Goal: Participate in discussion: Engage in conversation with other users on a specific topic

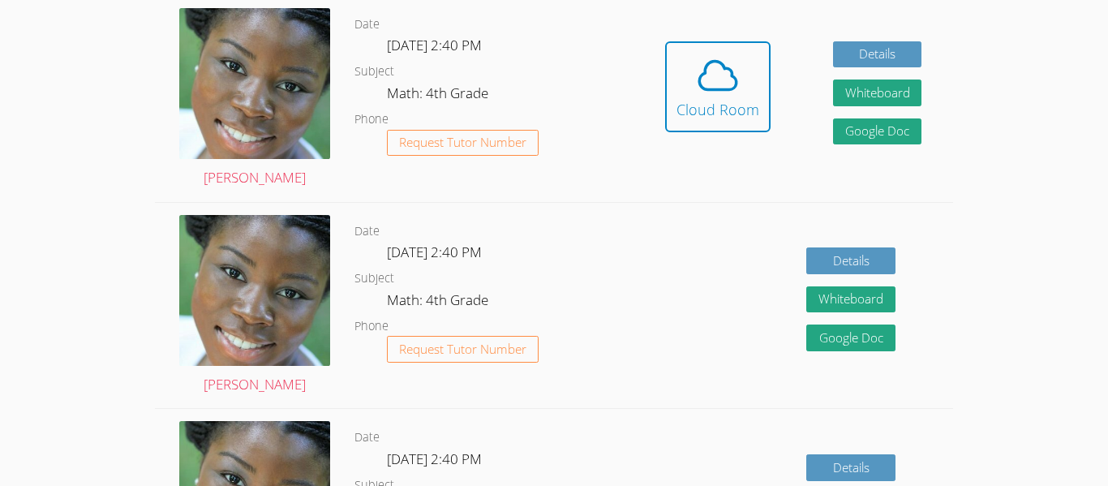
scroll to position [544, 0]
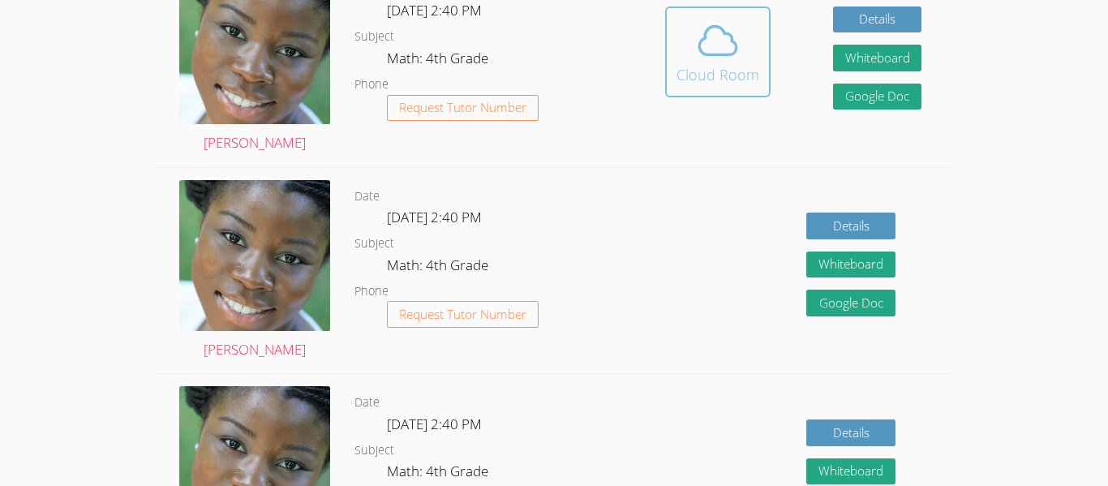
click at [740, 46] on span at bounding box center [718, 40] width 83 height 45
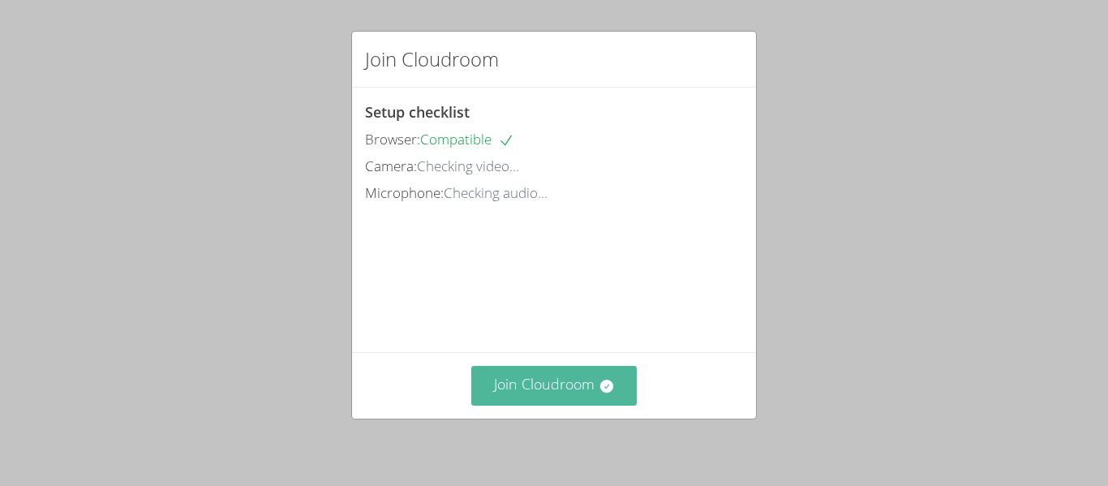
click at [565, 389] on button "Join Cloudroom" at bounding box center [554, 386] width 166 height 40
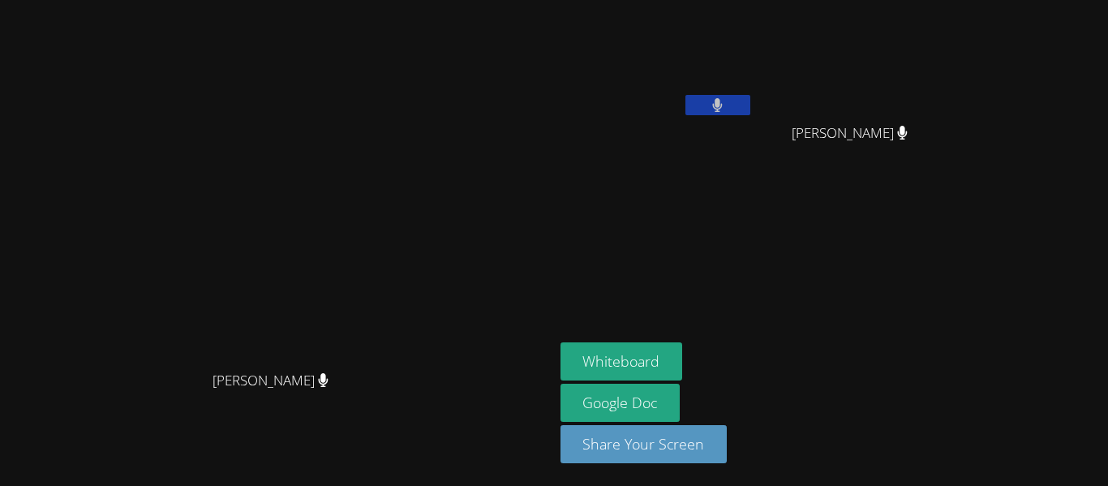
click at [750, 108] on button at bounding box center [718, 105] width 65 height 20
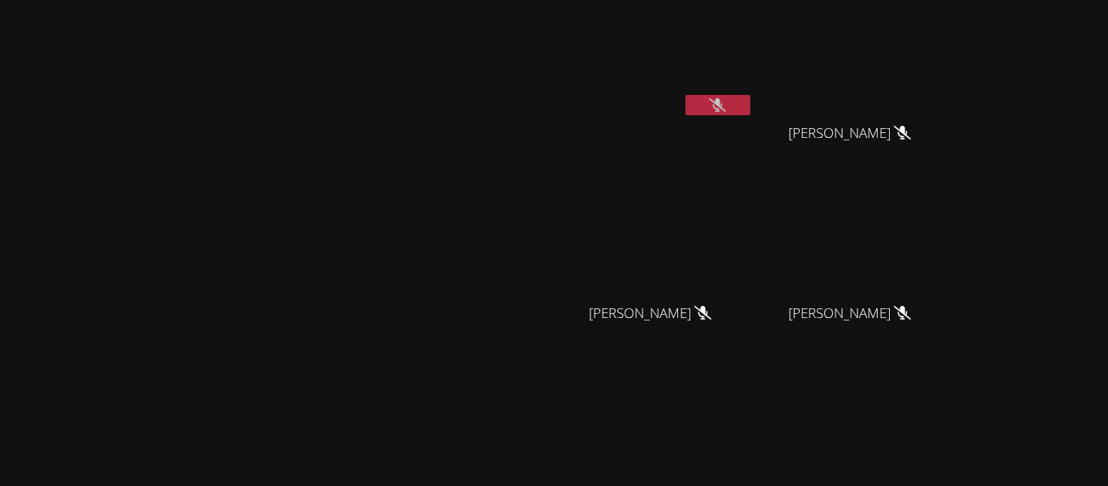
click at [750, 109] on button at bounding box center [718, 105] width 65 height 20
click at [686, 95] on button at bounding box center [718, 105] width 65 height 20
click at [750, 105] on button at bounding box center [718, 105] width 65 height 20
click at [726, 101] on icon at bounding box center [717, 105] width 17 height 14
click at [723, 106] on icon at bounding box center [717, 105] width 11 height 14
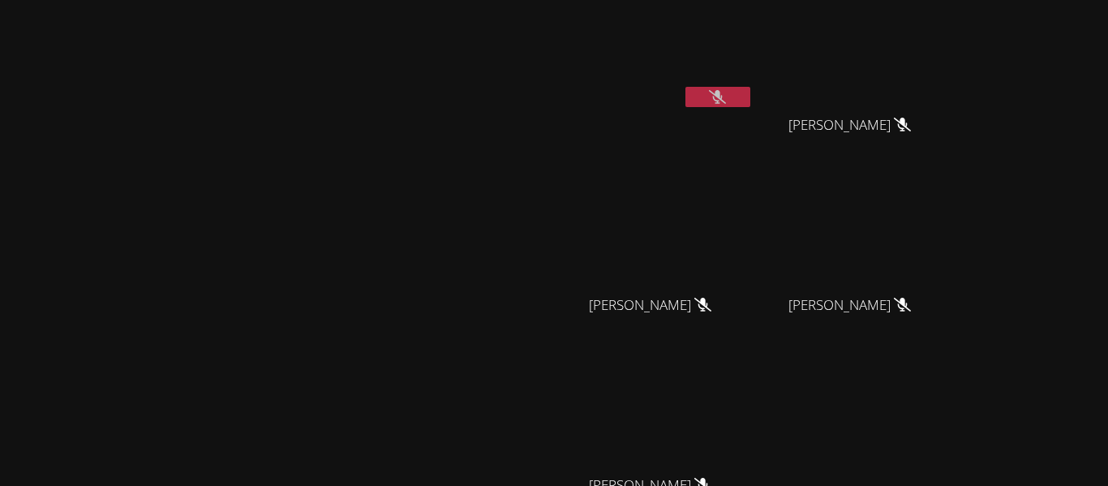
scroll to position [14, 0]
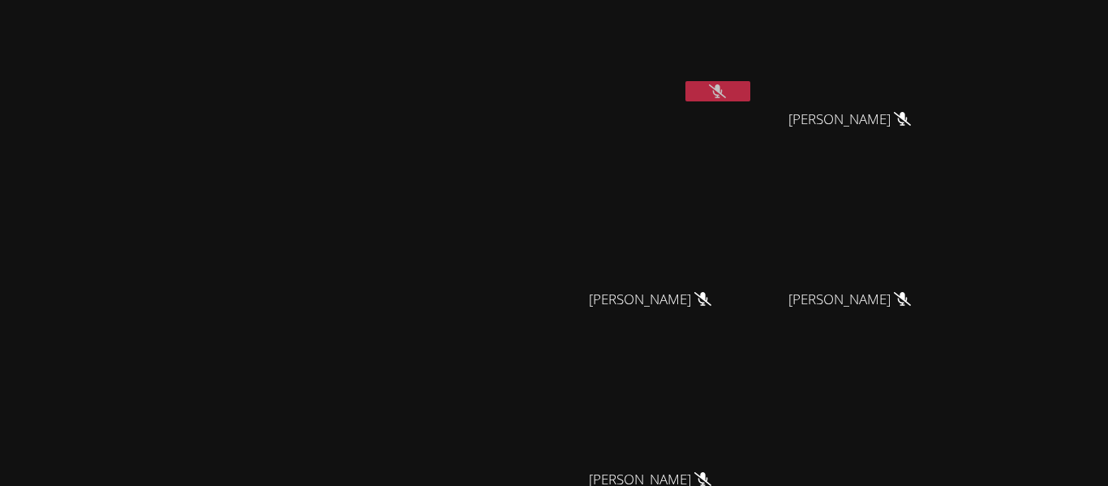
click at [398, 191] on video at bounding box center [276, 296] width 243 height 304
click at [398, 194] on video at bounding box center [276, 296] width 243 height 304
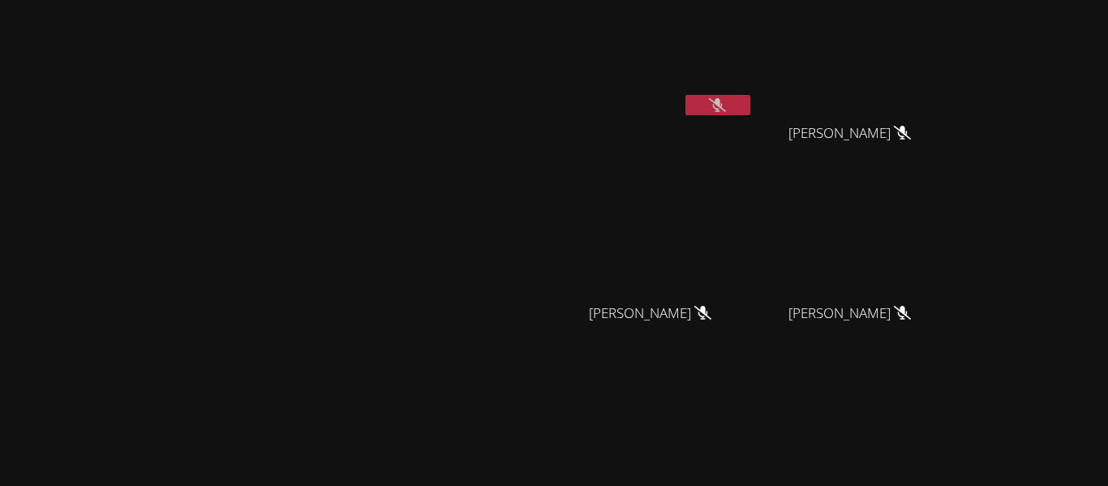
click at [750, 105] on button at bounding box center [718, 105] width 65 height 20
click at [723, 102] on icon at bounding box center [717, 105] width 11 height 14
click at [155, 325] on video at bounding box center [276, 309] width 243 height 304
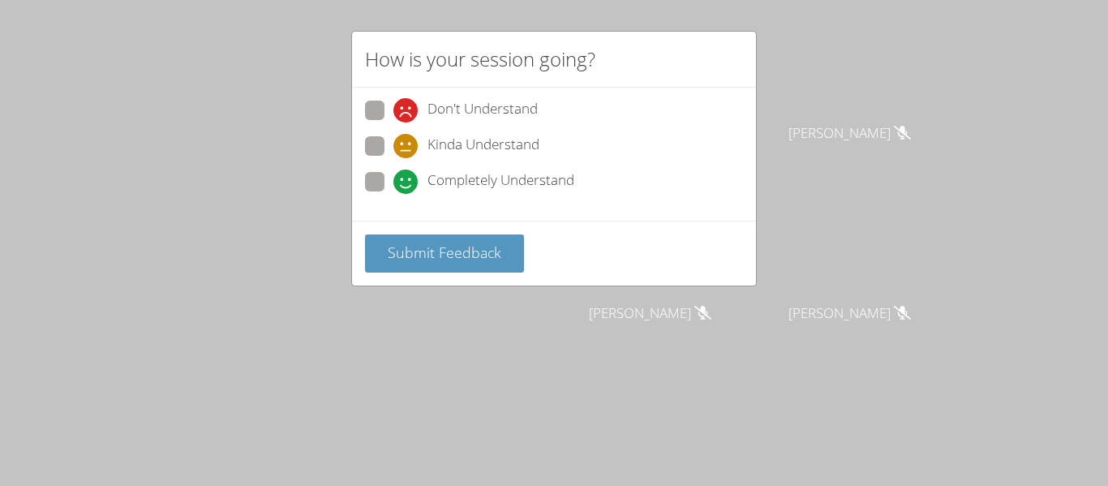
click at [402, 144] on icon at bounding box center [405, 146] width 24 height 24
click at [402, 144] on input "Kinda Understand" at bounding box center [400, 143] width 14 height 14
radio input "true"
click at [389, 110] on label "Don't Understand" at bounding box center [451, 112] width 173 height 22
click at [393, 110] on input "Don't Understand" at bounding box center [400, 108] width 14 height 14
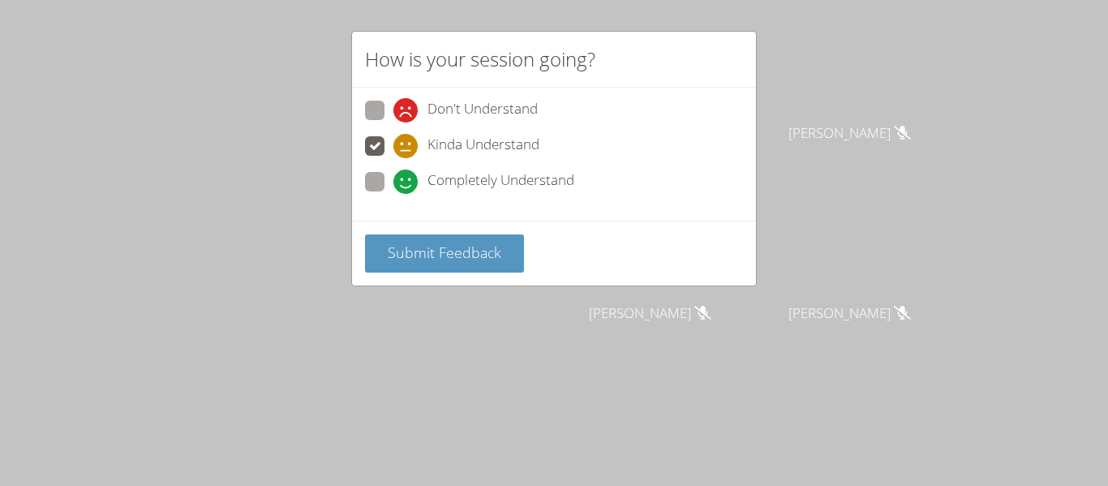
radio input "true"
click at [393, 158] on span at bounding box center [393, 158] width 0 height 0
click at [393, 150] on input "Kinda Understand" at bounding box center [400, 143] width 14 height 14
radio input "true"
click at [435, 234] on button "Submit Feedback" at bounding box center [444, 253] width 159 height 38
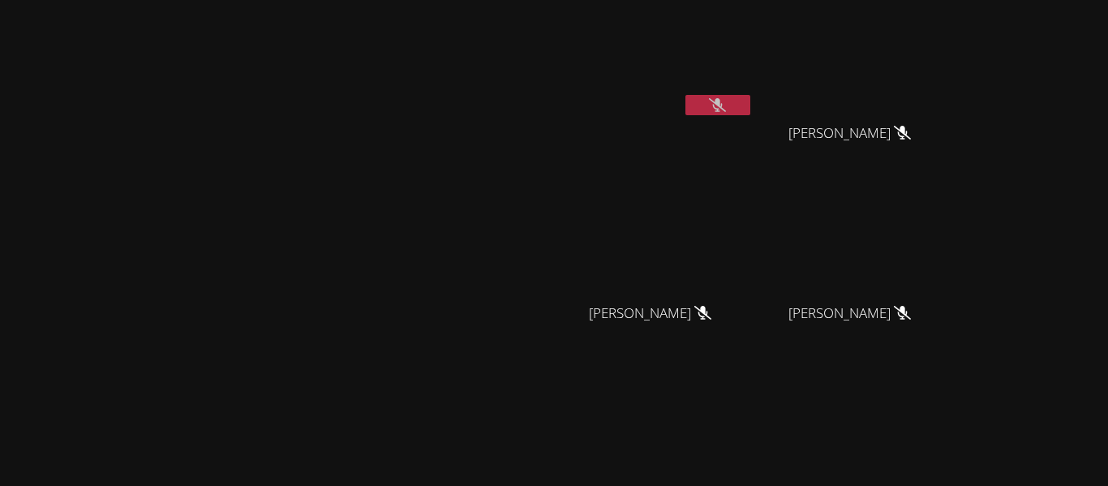
click at [726, 108] on icon at bounding box center [717, 105] width 17 height 14
click at [750, 111] on button at bounding box center [718, 105] width 65 height 20
click at [754, 125] on div "Neriah Avila" at bounding box center [657, 93] width 193 height 174
click at [726, 109] on icon at bounding box center [717, 105] width 17 height 14
click at [723, 110] on icon at bounding box center [717, 105] width 11 height 14
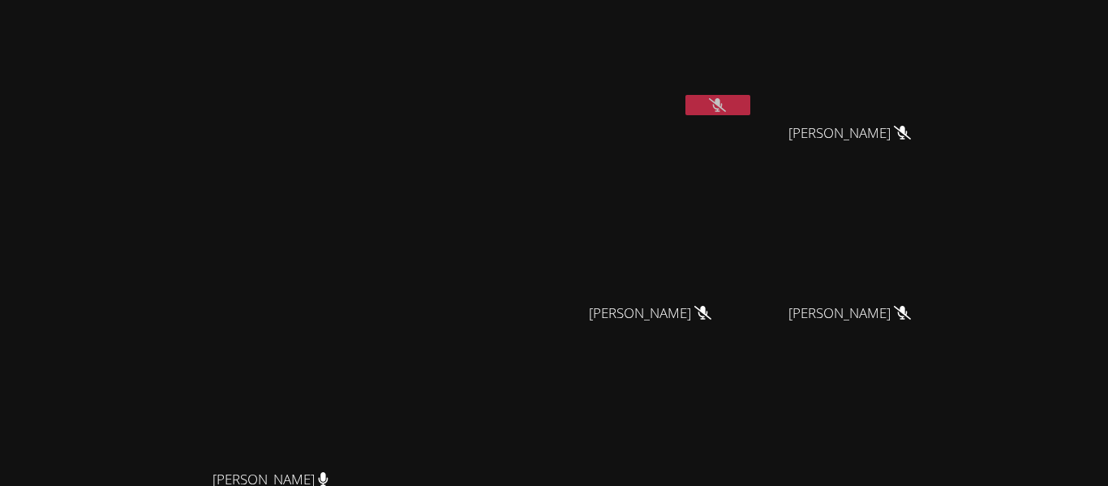
scroll to position [198, 0]
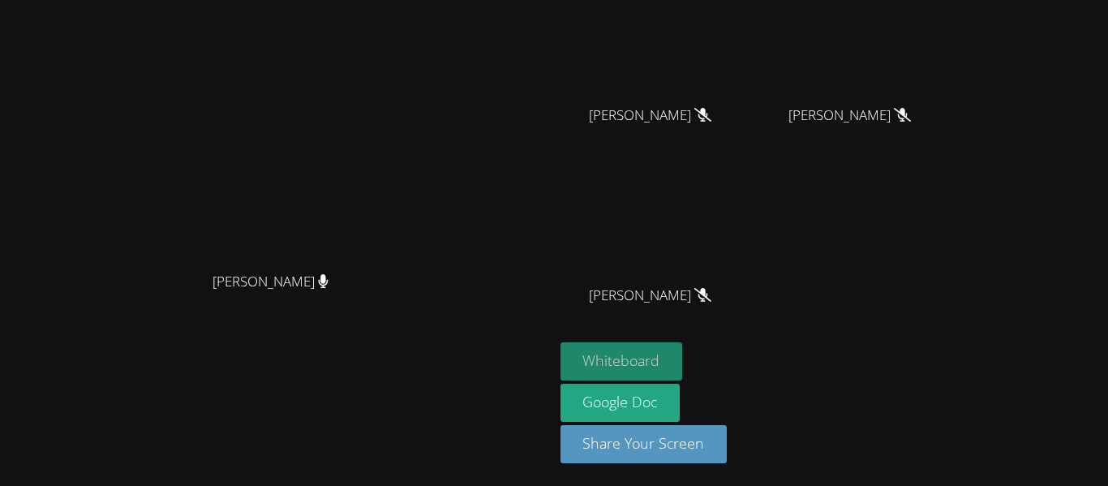
click at [683, 359] on button "Whiteboard" at bounding box center [622, 361] width 123 height 38
click at [953, 228] on div "Neriah Avila LILAHANNA ALCALA LILAHANNA ALCALA Emily Garza Emily Garza Kailani …" at bounding box center [757, 76] width 393 height 534
click at [953, 240] on div "Neriah Avila LILAHANNA ALCALA LILAHANNA ALCALA Emily Garza Emily Garza Kailani …" at bounding box center [757, 76] width 393 height 534
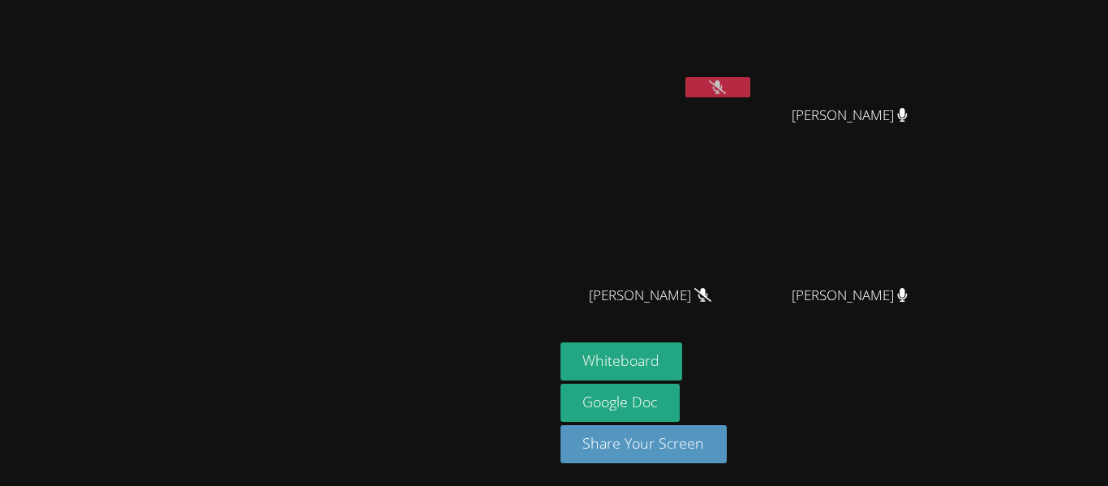
scroll to position [0, 0]
